Goal: Transaction & Acquisition: Purchase product/service

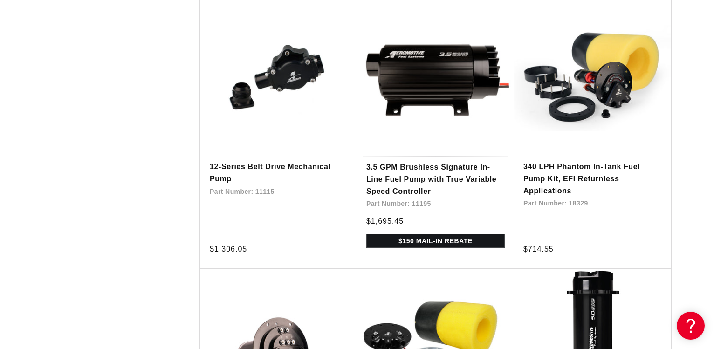
scroll to position [1854, 0]
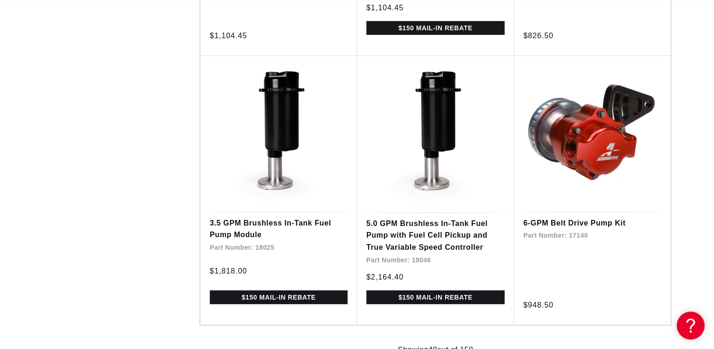
scroll to position [4042, 0]
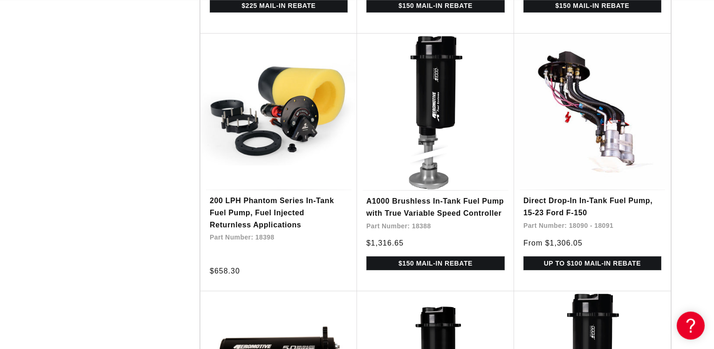
scroll to position [5991, 0]
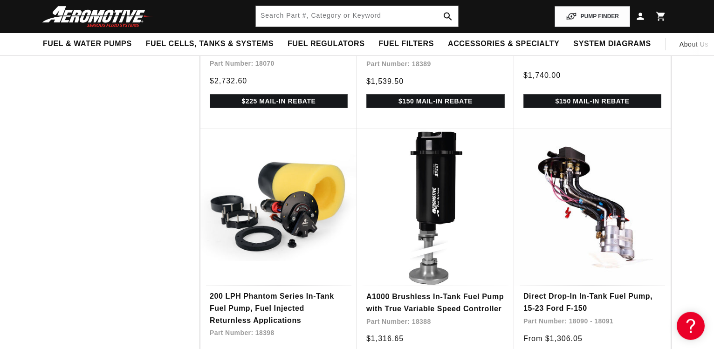
scroll to position [5754, 0]
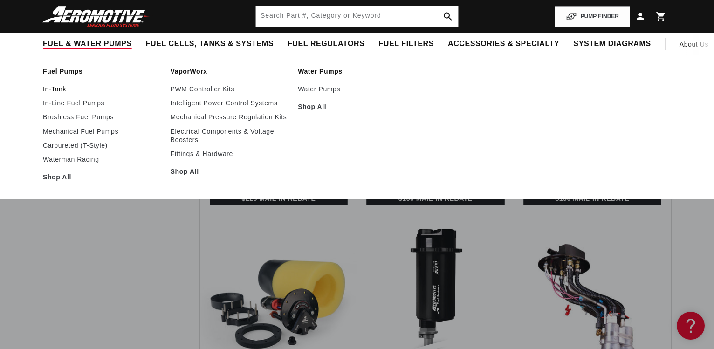
click at [51, 91] on link "In-Tank" at bounding box center [102, 89] width 118 height 8
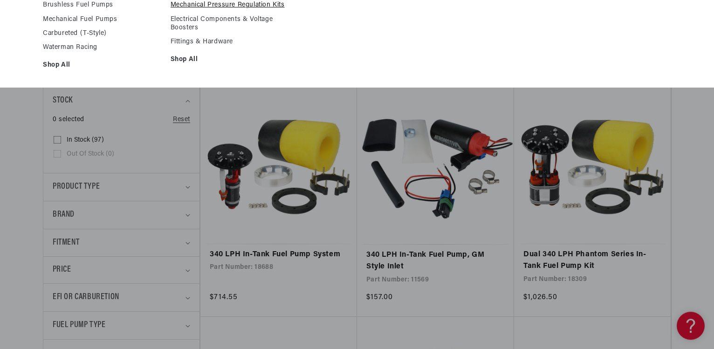
scroll to position [190, 0]
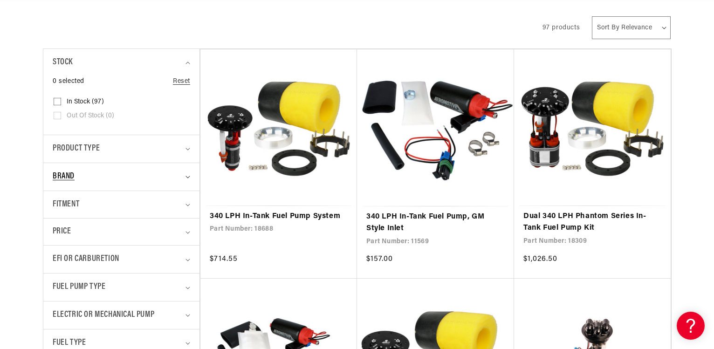
click at [111, 186] on summary "Brand" at bounding box center [122, 177] width 138 height 28
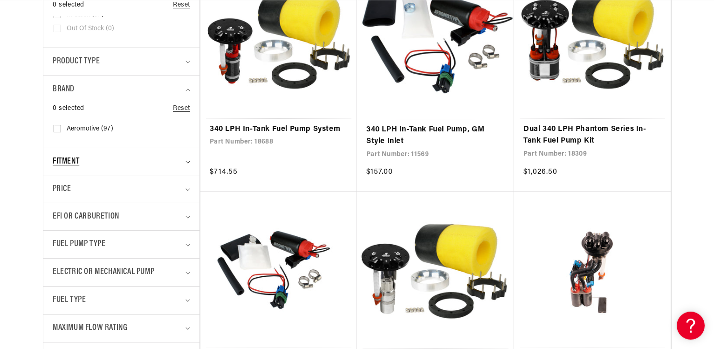
scroll to position [285, 0]
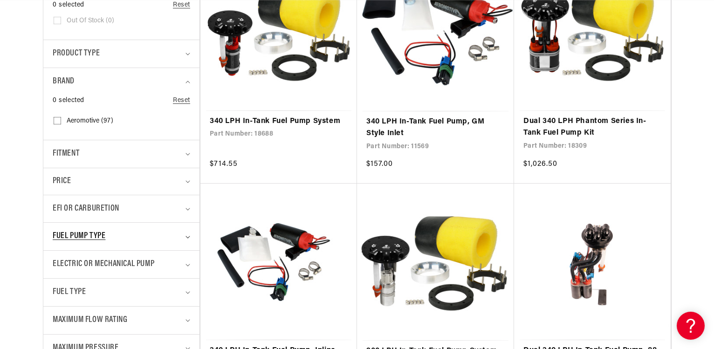
click at [88, 235] on span "Fuel Pump Type" at bounding box center [79, 237] width 53 height 14
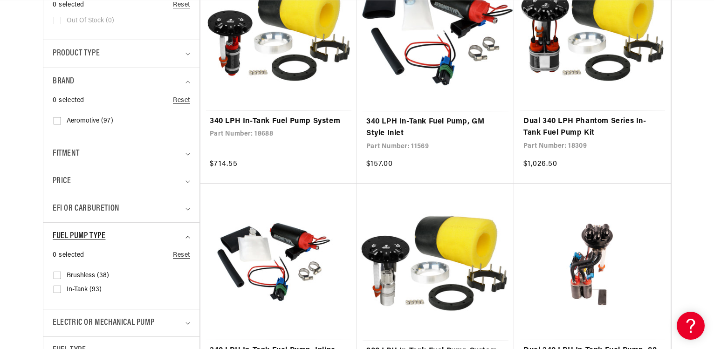
scroll to position [0, 0]
click at [55, 289] on input "In-Tank (93) In-Tank (93 products)" at bounding box center [57, 291] width 7 height 7
checkbox input "true"
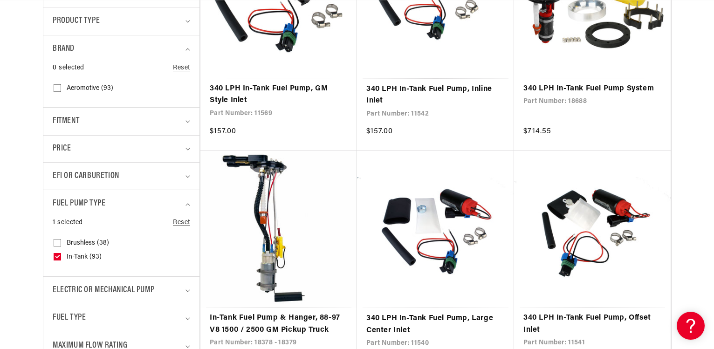
scroll to position [428, 0]
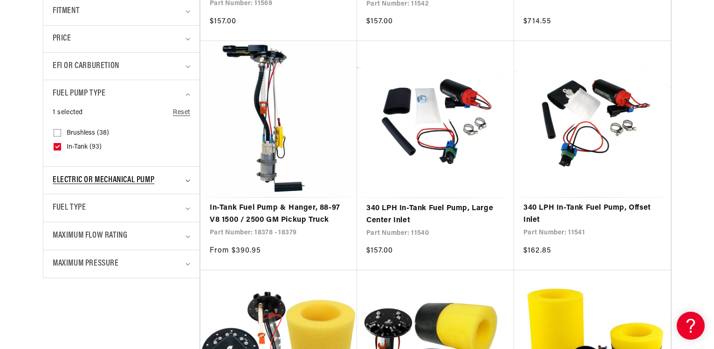
click at [95, 176] on span "Electric or Mechanical Pump" at bounding box center [104, 181] width 102 height 14
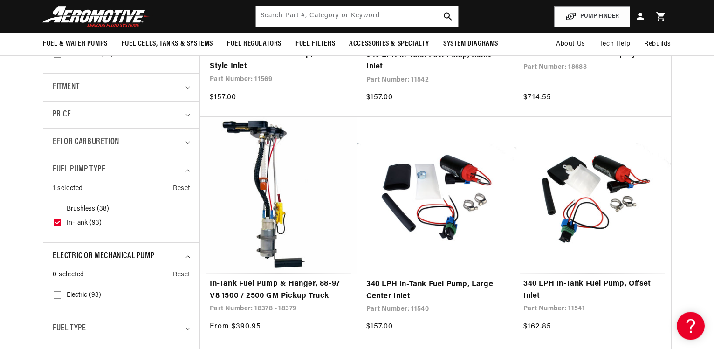
scroll to position [333, 0]
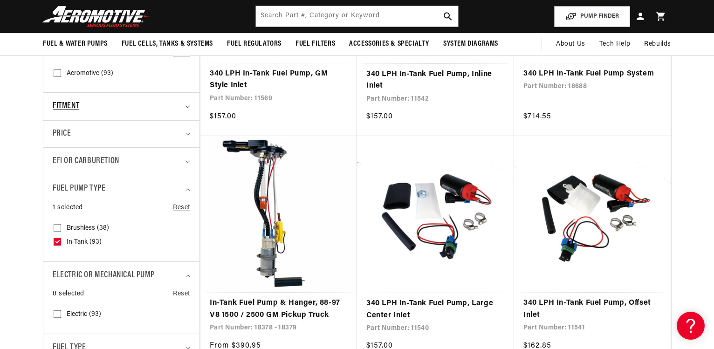
click at [86, 107] on div "Fitment" at bounding box center [118, 107] width 130 height 14
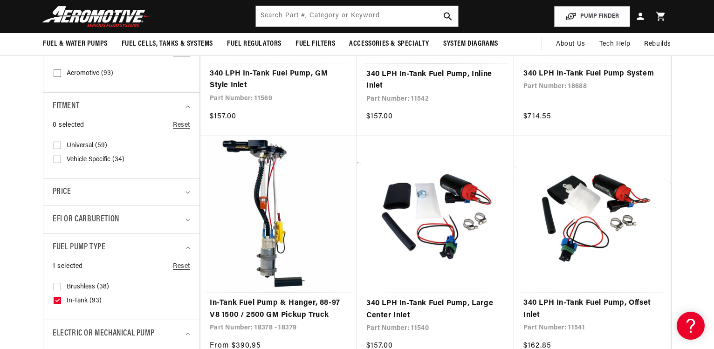
click at [55, 158] on input "Vehicle Specific (34) Vehicle Specific (34 products)" at bounding box center [57, 161] width 7 height 7
checkbox input "true"
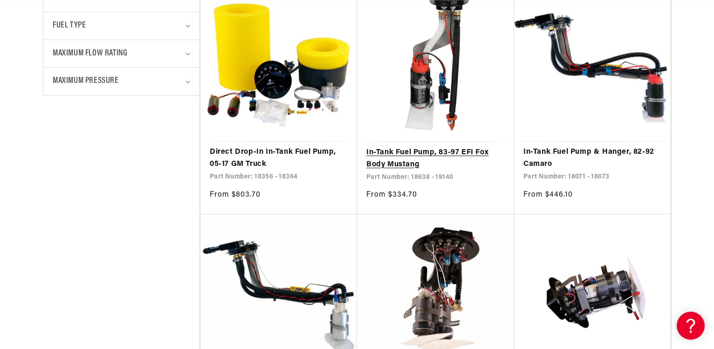
click at [411, 171] on link "In-Tank Fuel Pump, 83-97 EFI Fox Body Mustang" at bounding box center [435, 159] width 138 height 24
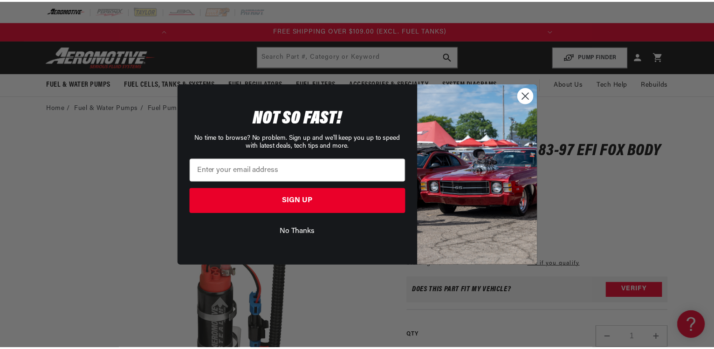
scroll to position [0, 369]
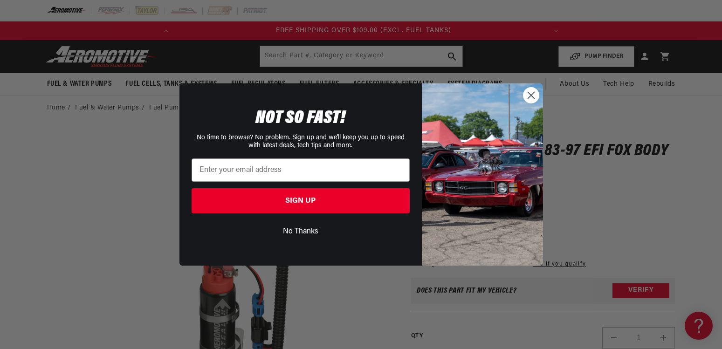
click at [529, 98] on icon "Close dialog" at bounding box center [531, 95] width 7 height 7
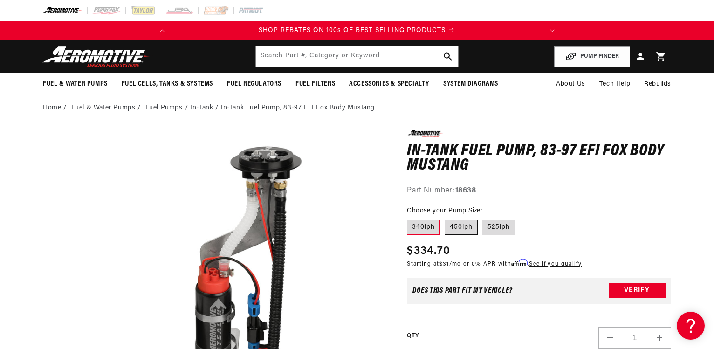
scroll to position [0, 0]
click at [457, 226] on label "450lph" at bounding box center [461, 227] width 33 height 15
click at [445, 219] on input "450lph" at bounding box center [445, 218] width 0 height 0
radio input "true"
click at [418, 227] on label "340lph" at bounding box center [423, 227] width 33 height 15
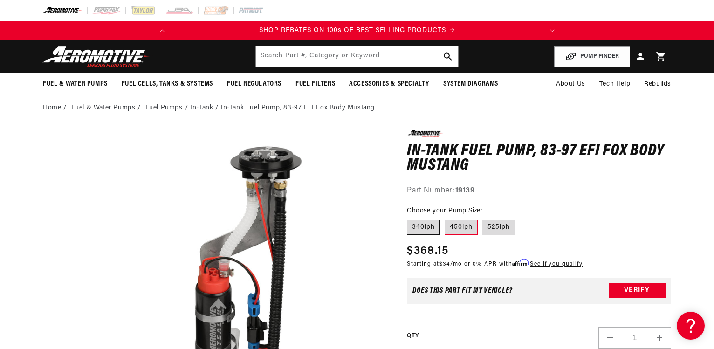
click at [410, 219] on input "340lph" at bounding box center [409, 218] width 0 height 0
radio input "true"
click at [455, 228] on label "450lph" at bounding box center [461, 227] width 33 height 15
click at [445, 219] on input "450lph" at bounding box center [445, 218] width 0 height 0
radio input "true"
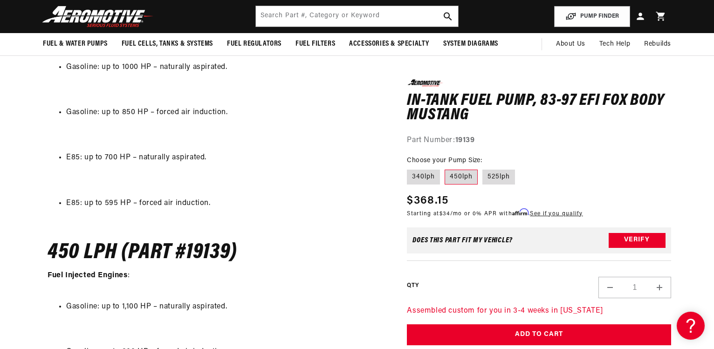
scroll to position [903, 0]
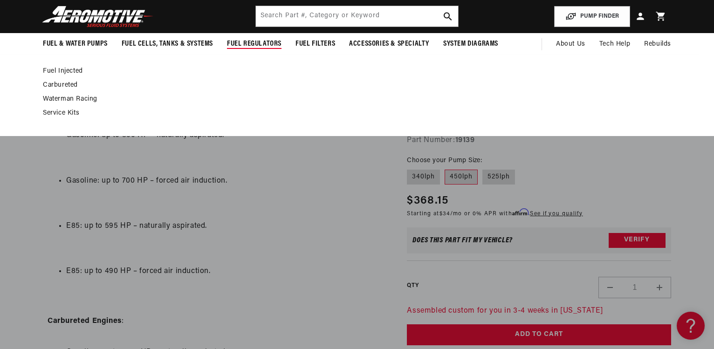
click at [251, 44] on span "Fuel Regulators" at bounding box center [254, 44] width 55 height 10
click at [253, 41] on span "Fuel Regulators" at bounding box center [254, 44] width 55 height 10
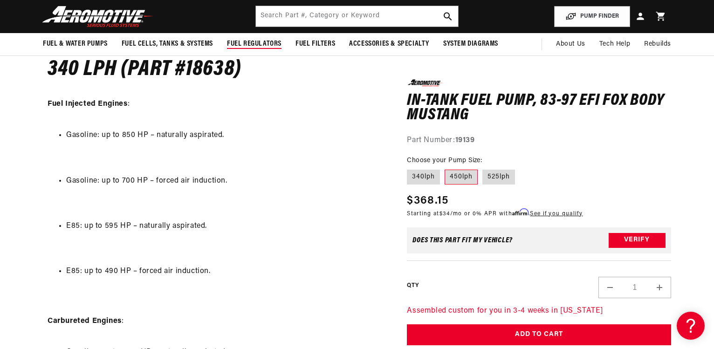
click at [253, 41] on span "Fuel Regulators" at bounding box center [254, 44] width 55 height 10
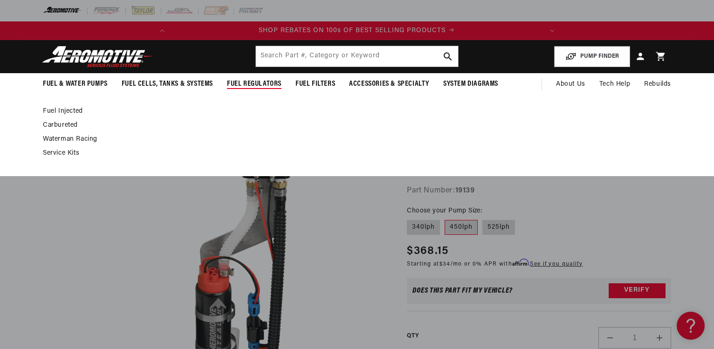
scroll to position [0, 0]
click at [69, 111] on link "Fuel Injected" at bounding box center [352, 111] width 619 height 8
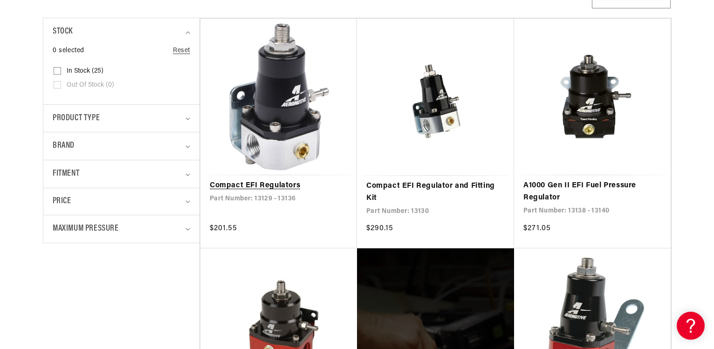
click at [271, 185] on link "Compact EFI Regulators" at bounding box center [279, 186] width 138 height 12
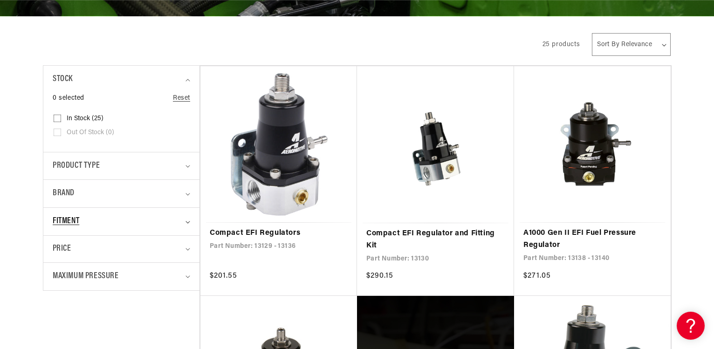
click at [98, 220] on div "Fitment" at bounding box center [118, 222] width 130 height 14
click at [56, 260] on input "Universal (20) Universal (20 products)" at bounding box center [57, 262] width 7 height 7
checkbox input "true"
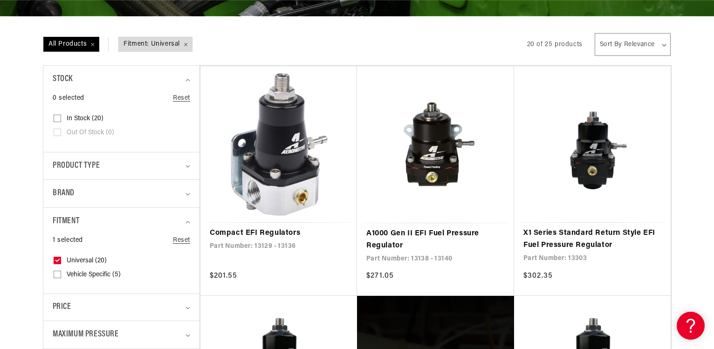
scroll to position [0, 369]
click at [144, 189] on div "Brand" at bounding box center [118, 194] width 130 height 14
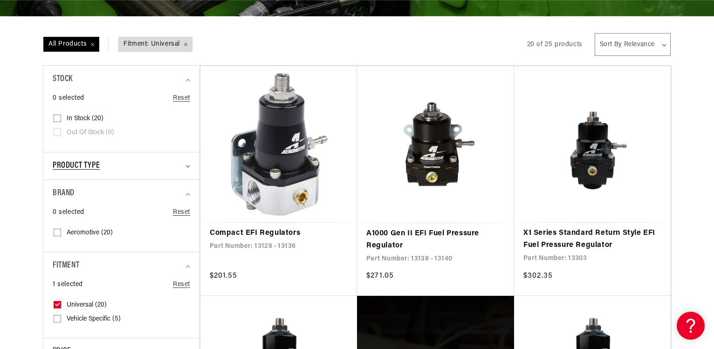
click at [143, 164] on div "Product type" at bounding box center [118, 166] width 130 height 14
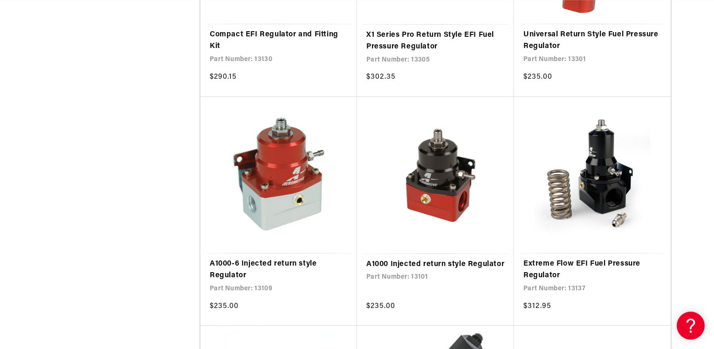
scroll to position [856, 0]
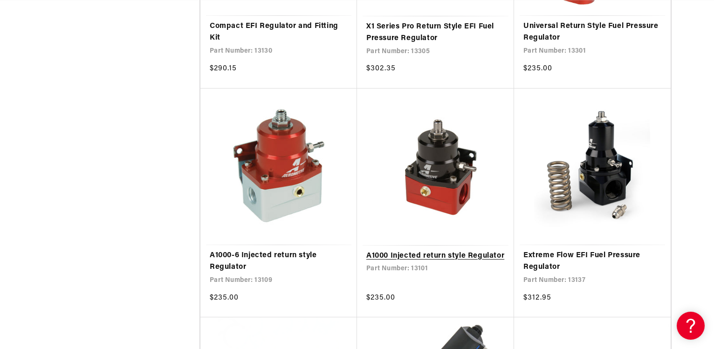
click at [441, 250] on link "A1000 Injected return style Regulator" at bounding box center [435, 256] width 138 height 12
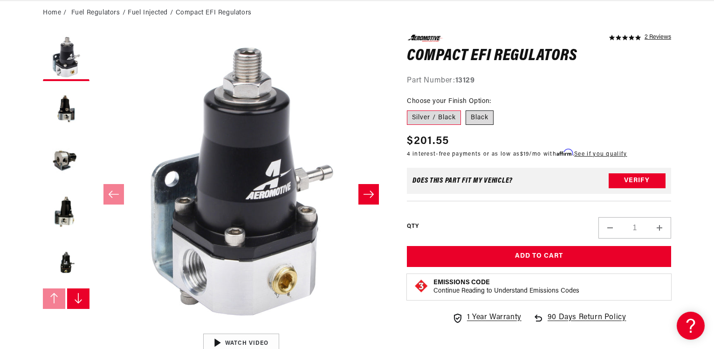
click at [483, 119] on label "Black" at bounding box center [480, 117] width 28 height 15
click at [466, 109] on input "Black" at bounding box center [466, 109] width 0 height 0
radio input "true"
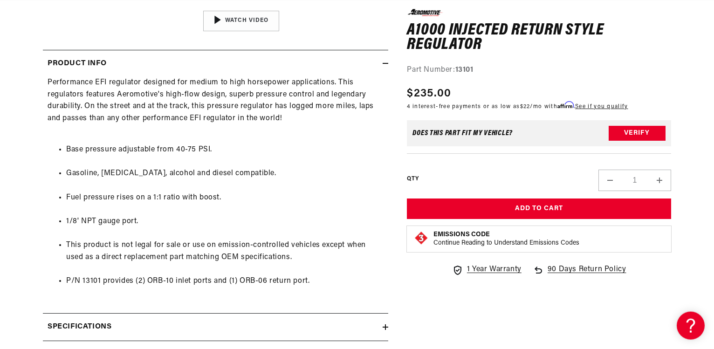
scroll to position [428, 0]
